Goal: Task Accomplishment & Management: Manage account settings

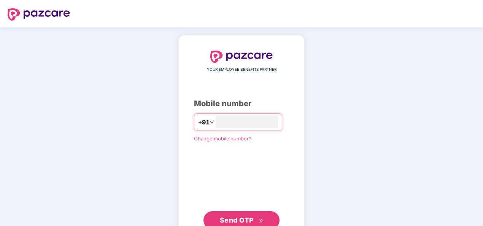
type input "**********"
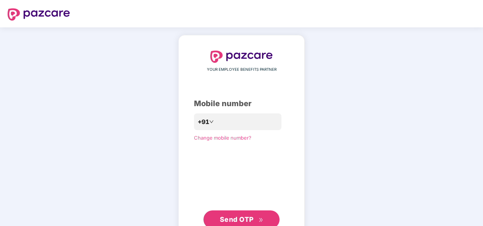
click at [239, 225] on button "Send OTP" at bounding box center [241, 219] width 76 height 18
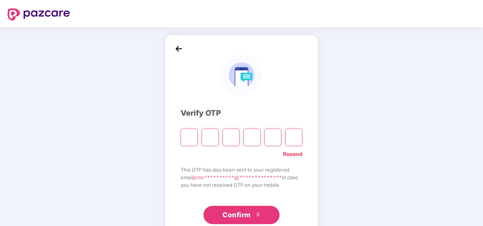
type input "*"
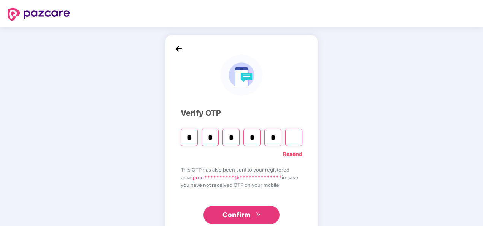
type input "*"
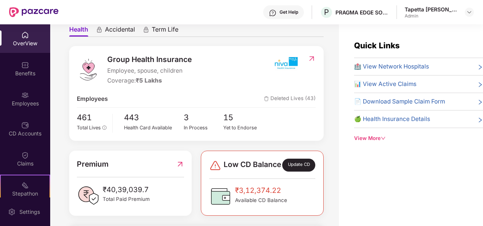
scroll to position [53, 0]
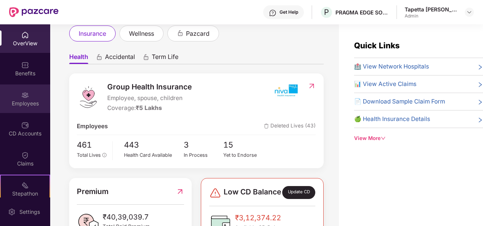
click at [18, 104] on div "Employees" at bounding box center [25, 104] width 50 height 8
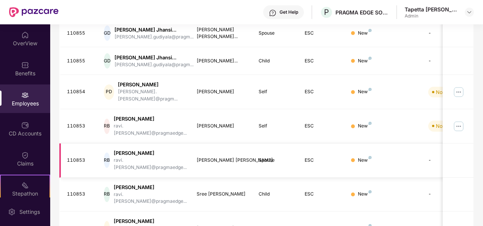
scroll to position [239, 0]
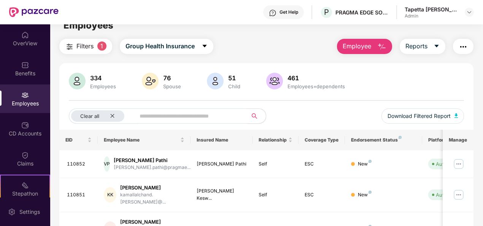
scroll to position [0, 0]
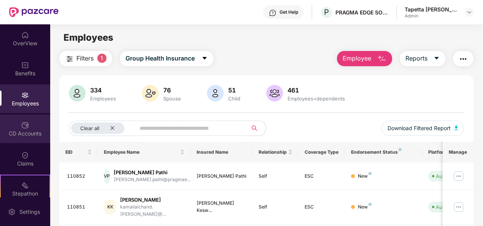
click at [24, 135] on div "CD Accounts" at bounding box center [25, 134] width 50 height 8
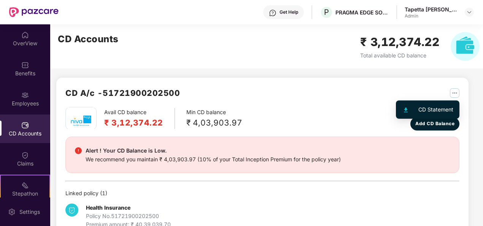
click at [453, 92] on img "button" at bounding box center [454, 92] width 9 height 9
click at [430, 111] on div "CD Statement" at bounding box center [435, 109] width 35 height 8
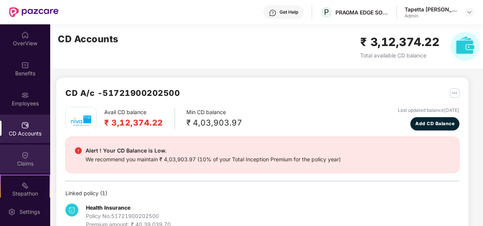
click at [27, 148] on div "Claims" at bounding box center [25, 158] width 50 height 28
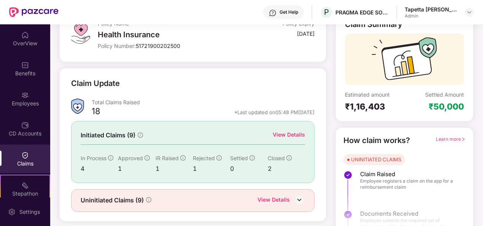
scroll to position [71, 0]
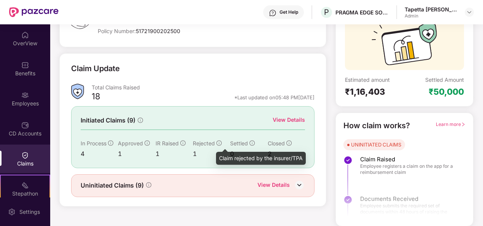
click at [218, 144] on icon "info-circle" at bounding box center [218, 142] width 5 height 5
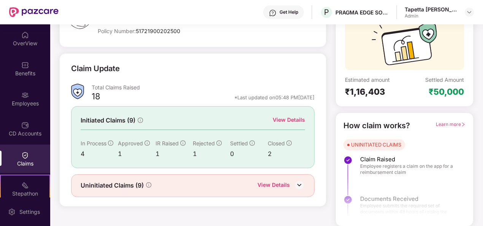
click at [290, 122] on div "View Details" at bounding box center [288, 120] width 32 height 8
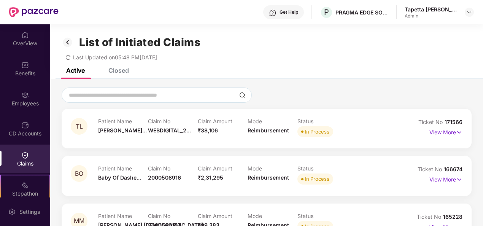
scroll to position [0, 0]
click at [124, 71] on div "Closed" at bounding box center [118, 70] width 21 height 8
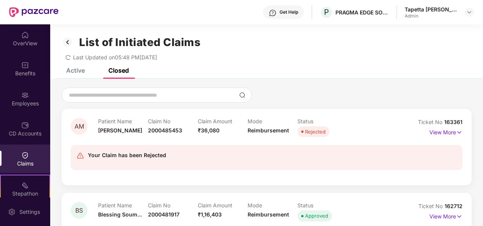
click at [70, 73] on div "Active" at bounding box center [75, 70] width 19 height 8
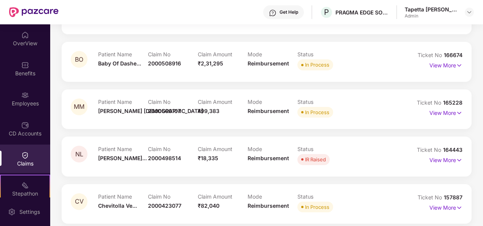
scroll to position [119, 0]
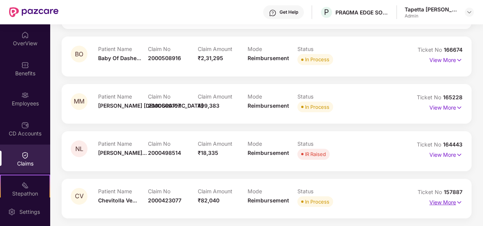
click at [434, 206] on p "View More" at bounding box center [445, 201] width 33 height 10
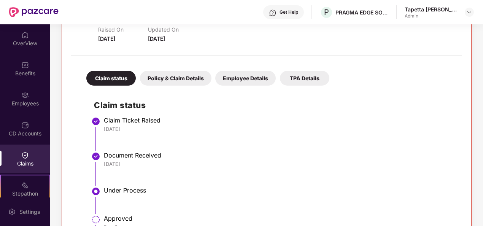
scroll to position [371, 0]
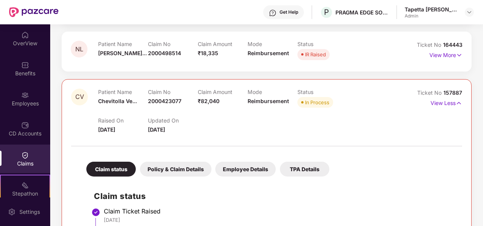
click at [10, 162] on div "Claims" at bounding box center [25, 164] width 50 height 8
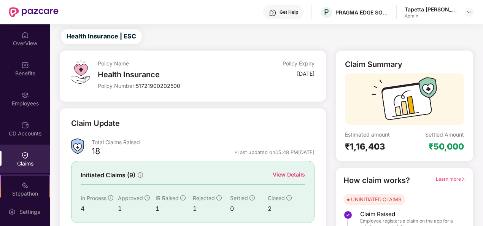
scroll to position [0, 0]
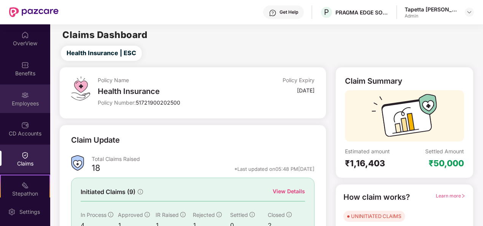
click at [15, 92] on div "Employees" at bounding box center [25, 98] width 50 height 28
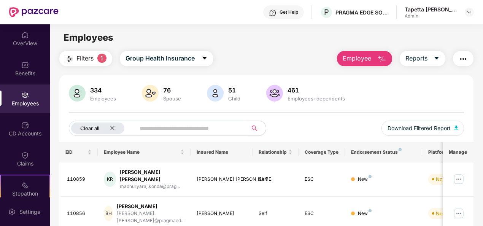
click at [114, 128] on icon "close" at bounding box center [112, 127] width 5 height 5
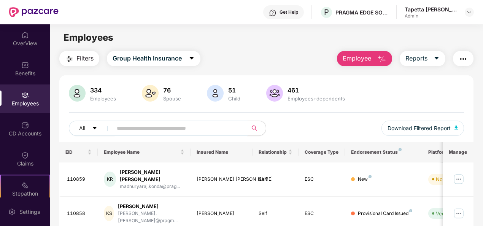
click at [126, 128] on input "text" at bounding box center [177, 127] width 120 height 11
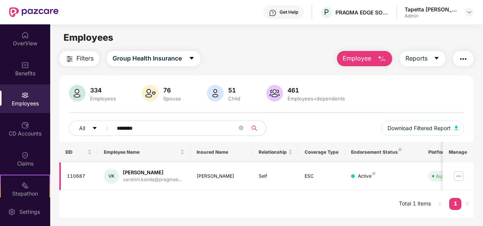
type input "********"
click at [460, 179] on img at bounding box center [458, 176] width 12 height 12
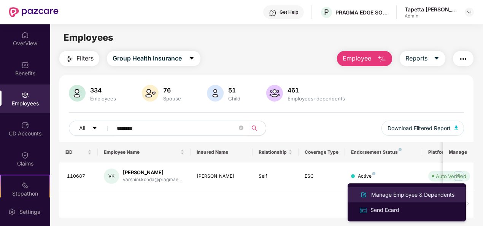
click at [401, 192] on div "Manage Employee & Dependents" at bounding box center [412, 194] width 86 height 8
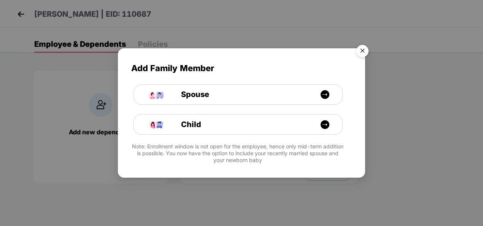
click at [366, 49] on img "Close" at bounding box center [361, 51] width 21 height 21
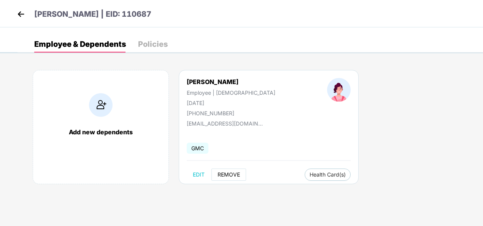
click at [229, 173] on span "REMOVE" at bounding box center [228, 174] width 22 height 6
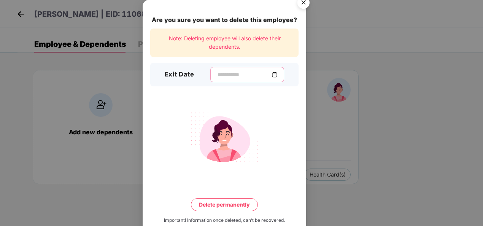
click at [236, 78] on input at bounding box center [244, 75] width 55 height 8
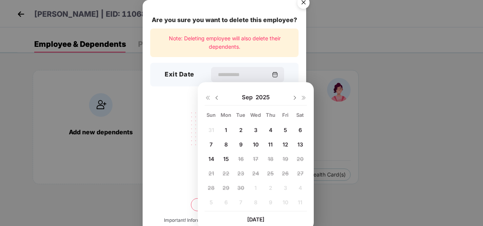
click at [283, 145] on span "12" at bounding box center [285, 144] width 6 height 6
type input "**********"
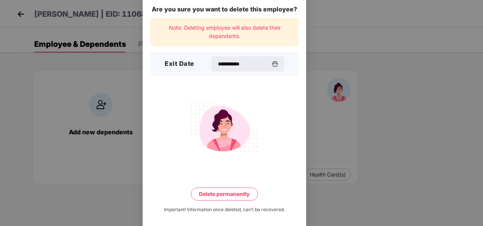
scroll to position [17, 0]
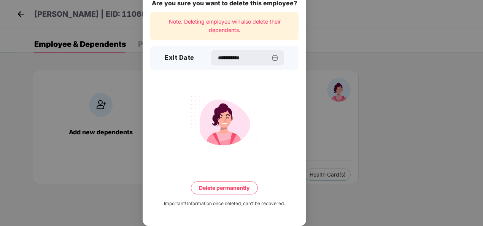
click at [212, 189] on button "Delete permanently" at bounding box center [224, 187] width 67 height 13
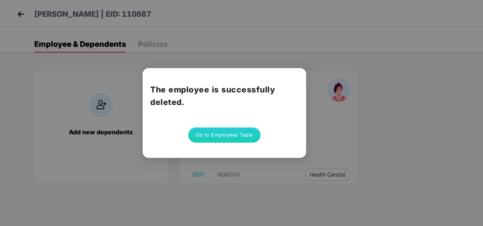
scroll to position [0, 0]
click at [244, 131] on button "Go to Employees Table" at bounding box center [224, 134] width 72 height 15
